Goal: Information Seeking & Learning: Understand process/instructions

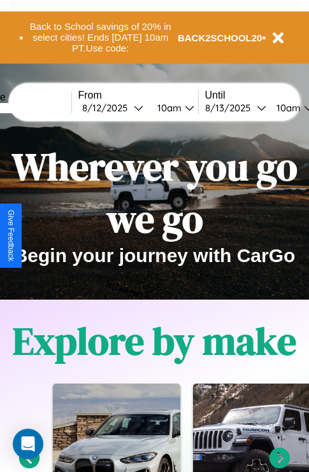
scroll to position [196, 0]
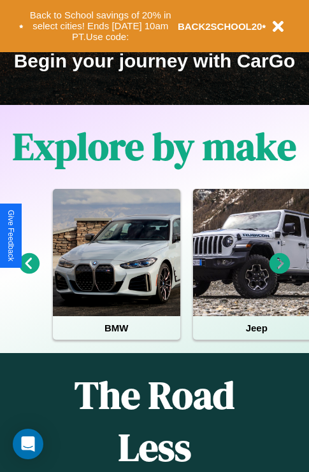
click at [280, 273] on icon at bounding box center [279, 263] width 21 height 21
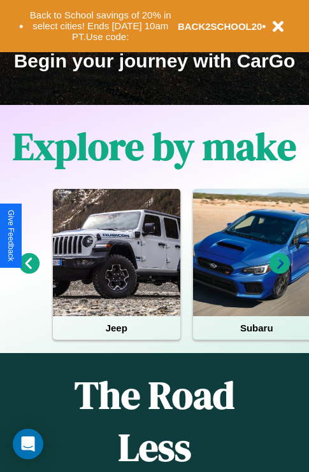
click at [280, 273] on icon at bounding box center [279, 263] width 21 height 21
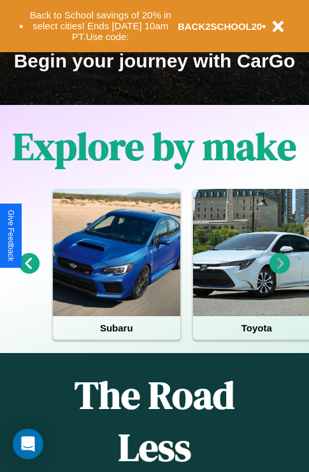
click at [29, 273] on icon at bounding box center [29, 263] width 21 height 21
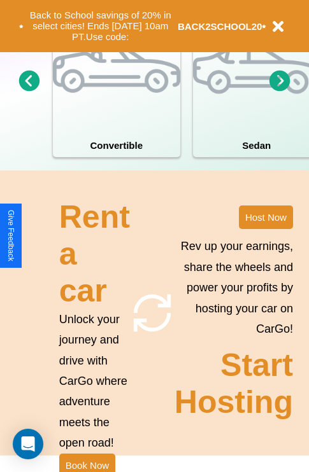
scroll to position [992, 0]
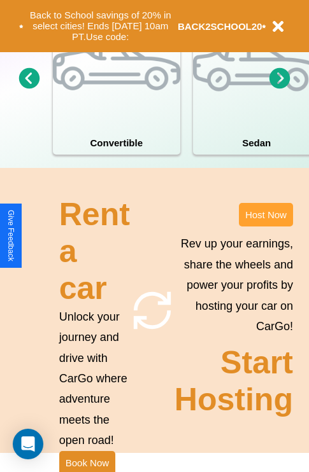
click at [266, 227] on button "Host Now" at bounding box center [266, 215] width 54 height 24
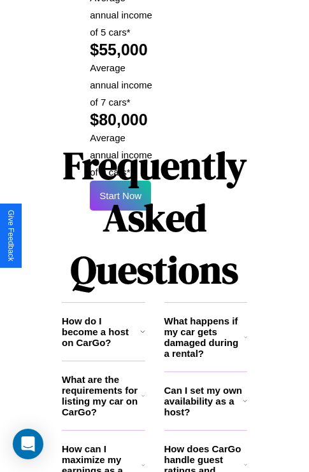
scroll to position [2073, 0]
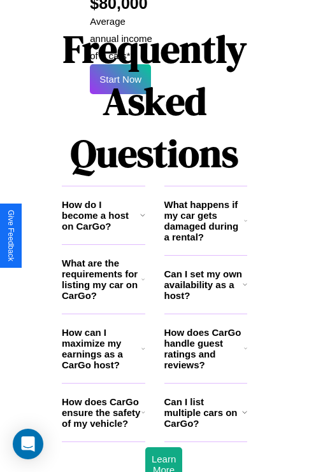
click at [103, 258] on h3 "What are the requirements for listing my car on CarGo?" at bounding box center [102, 279] width 80 height 43
click at [143, 344] on icon at bounding box center [143, 349] width 4 height 10
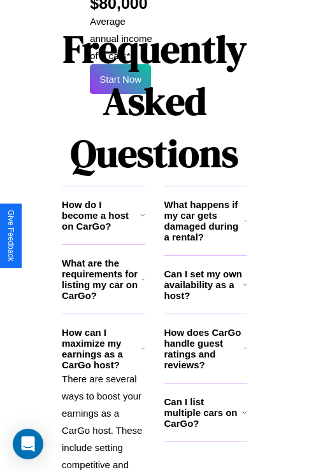
click at [103, 258] on h3 "What are the requirements for listing my car on CarGo?" at bounding box center [102, 279] width 80 height 43
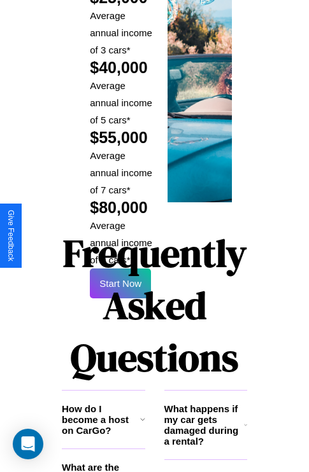
scroll to position [1874, 0]
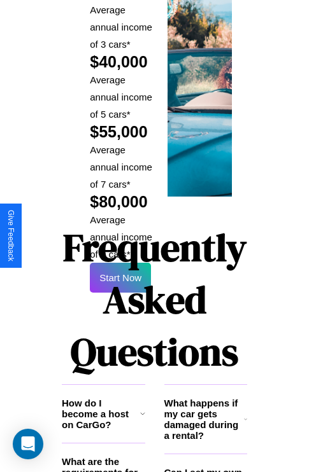
click at [120, 236] on h1 "Frequently Asked Questions" at bounding box center [154, 299] width 185 height 169
